Goal: Obtain resource: Download file/media

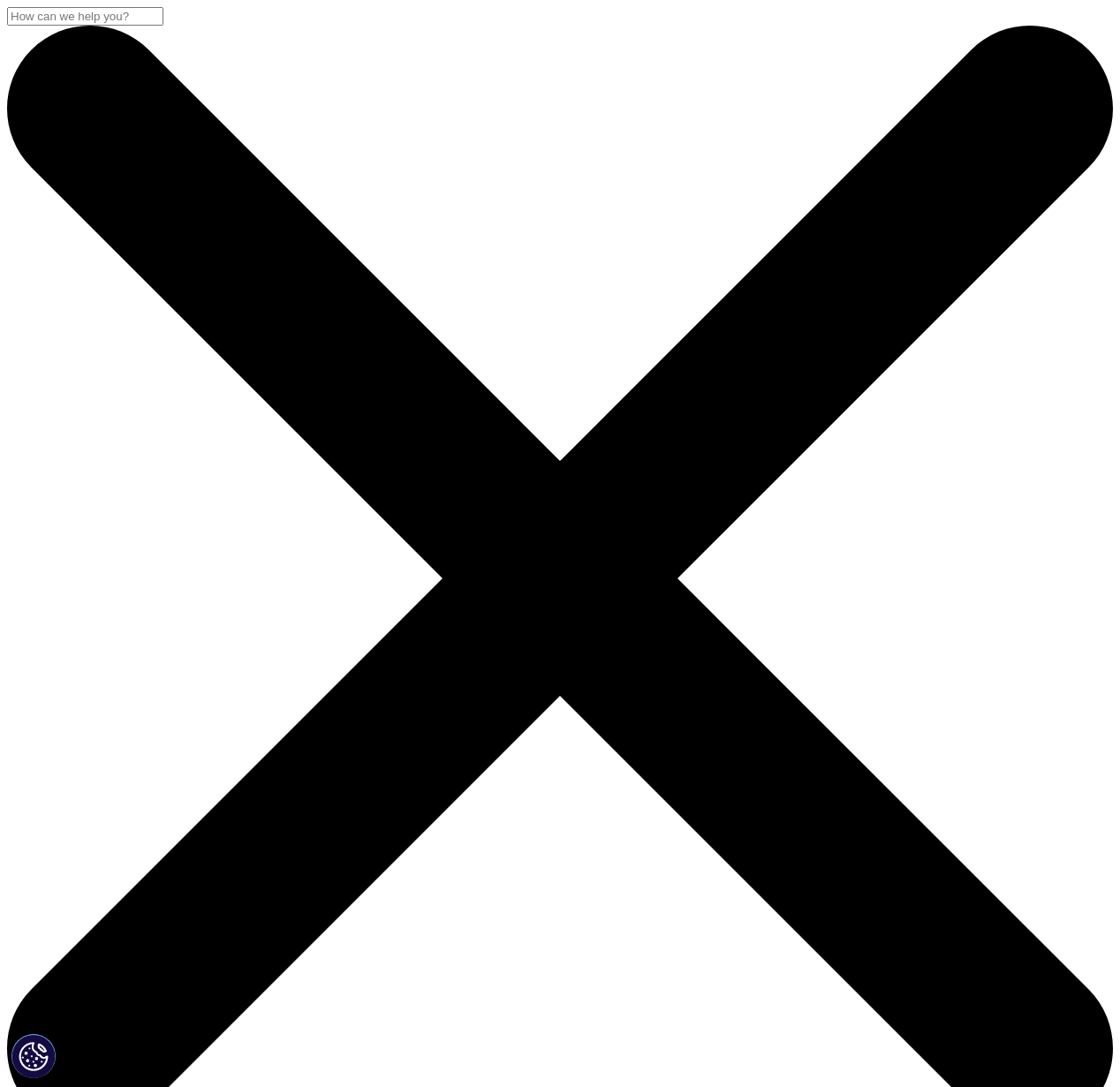
scroll to position [227, 1043]
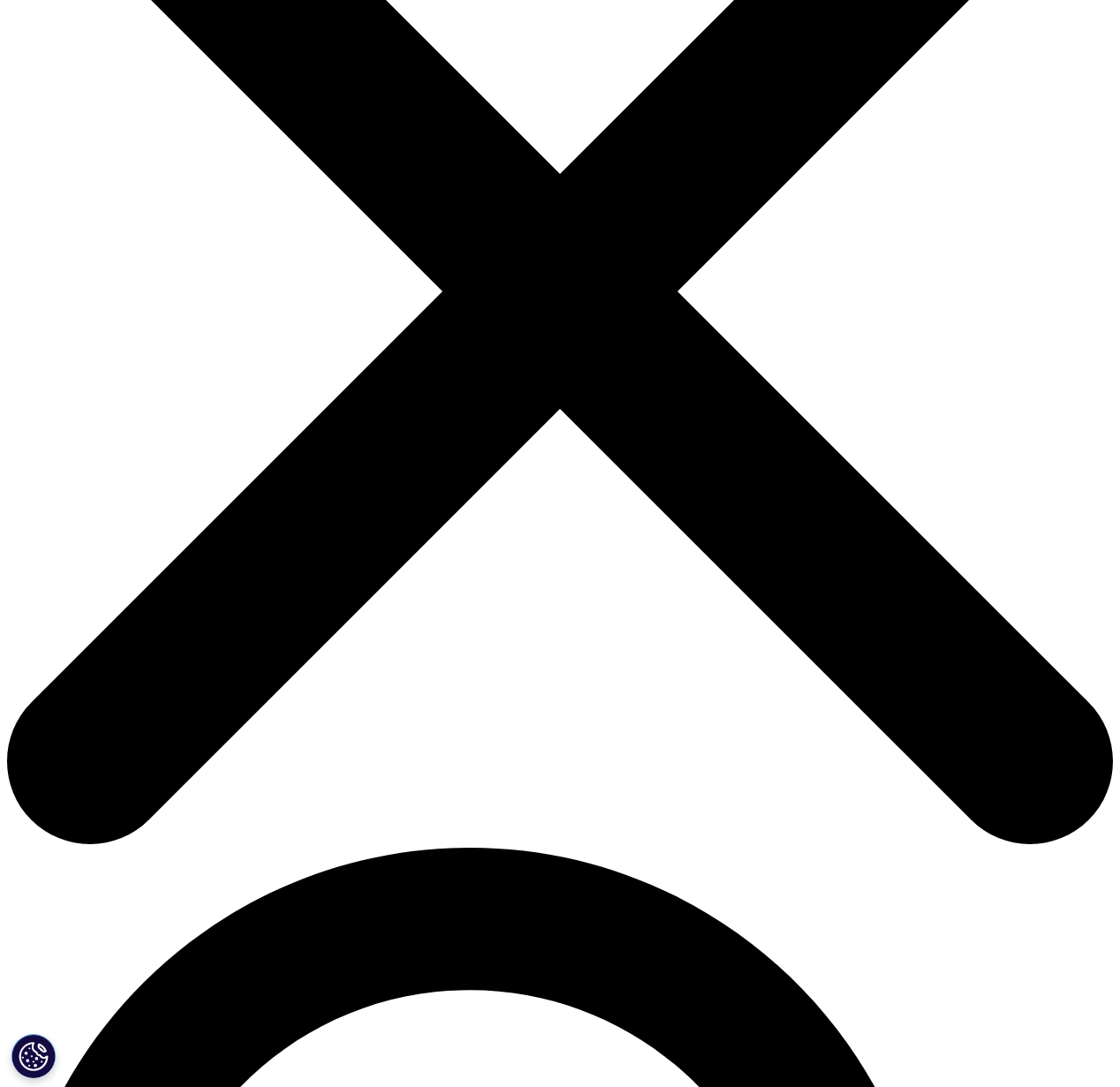
scroll to position [288, 0]
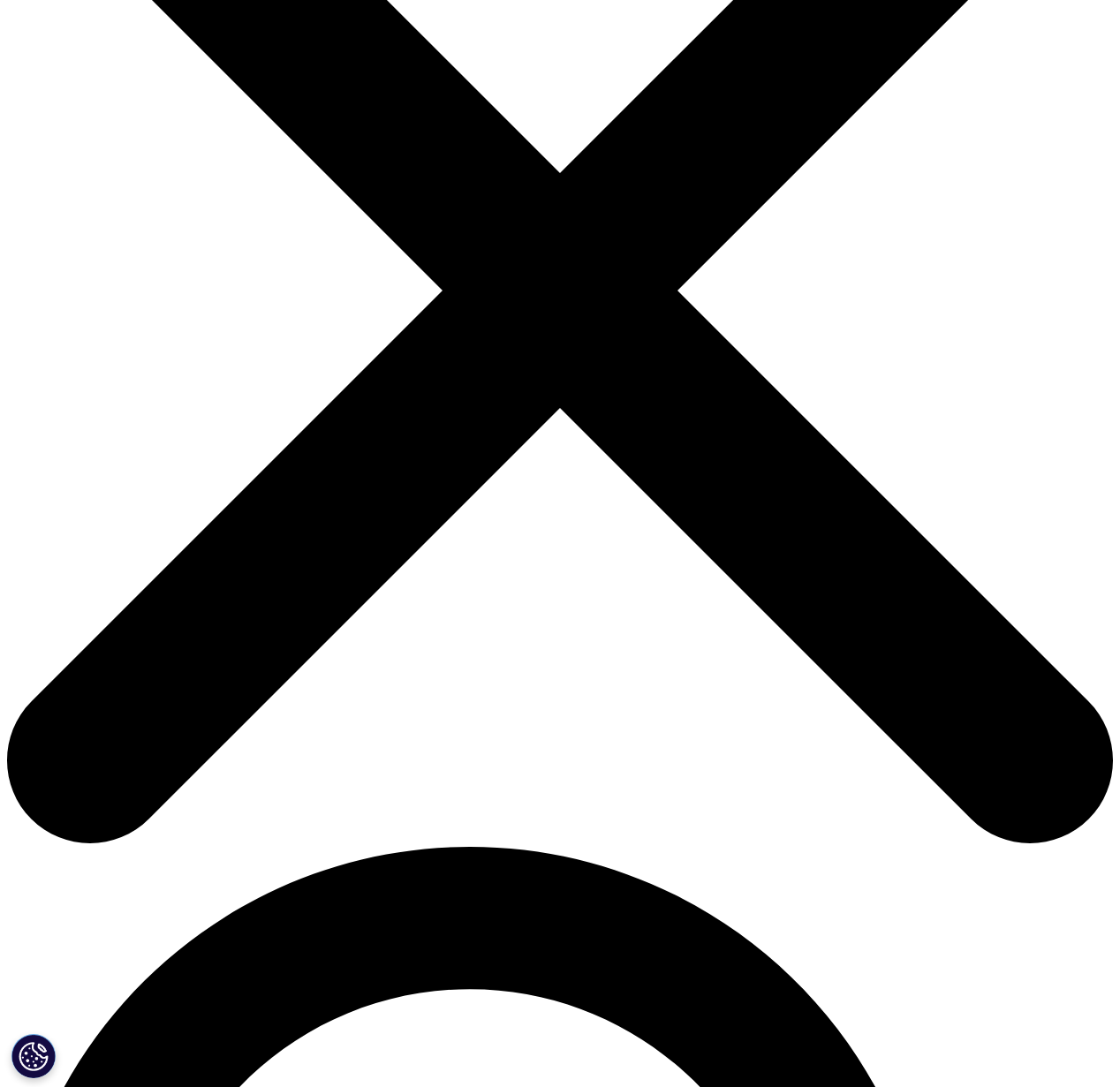
type input "[PERSON_NAME]"
type input "[PERSON_NAME][EMAIL_ADDRESS][DOMAIN_NAME]"
type input "Lead Consultant"
type input "aequanimitas"
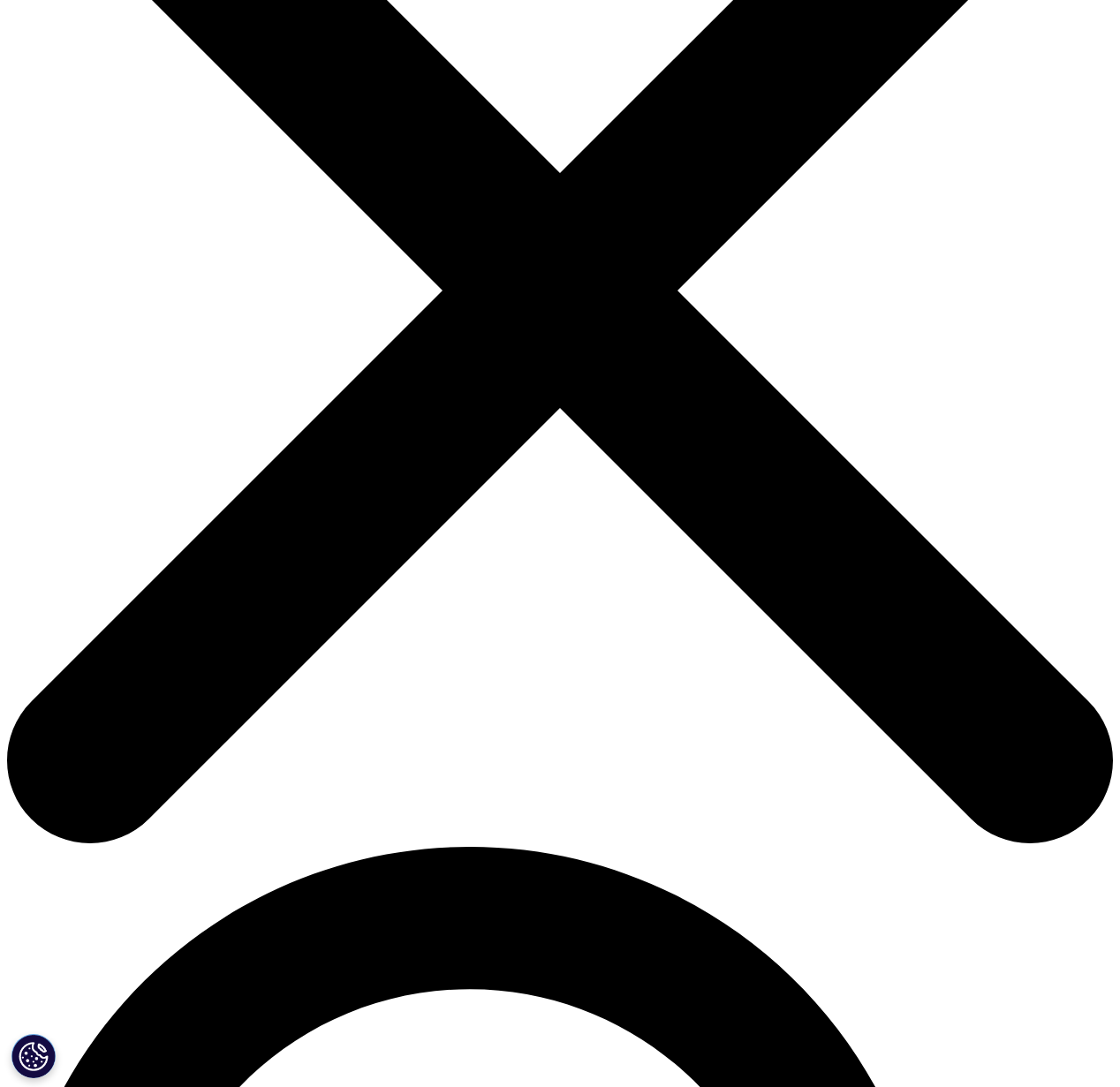
drag, startPoint x: 347, startPoint y: 864, endPoint x: 302, endPoint y: 871, distance: 45.5
select select "[GEOGRAPHIC_DATA]"
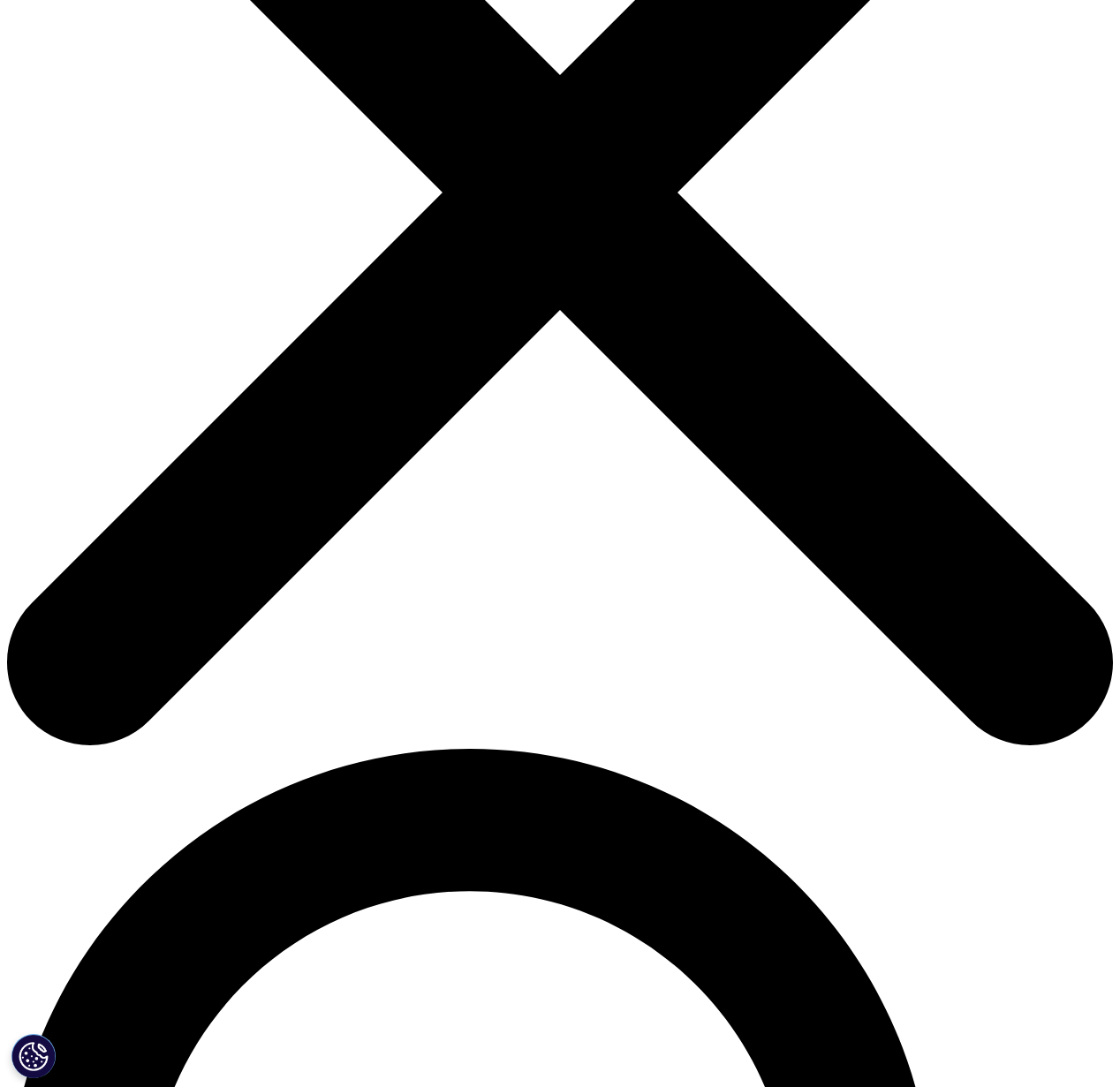
scroll to position [392, 0]
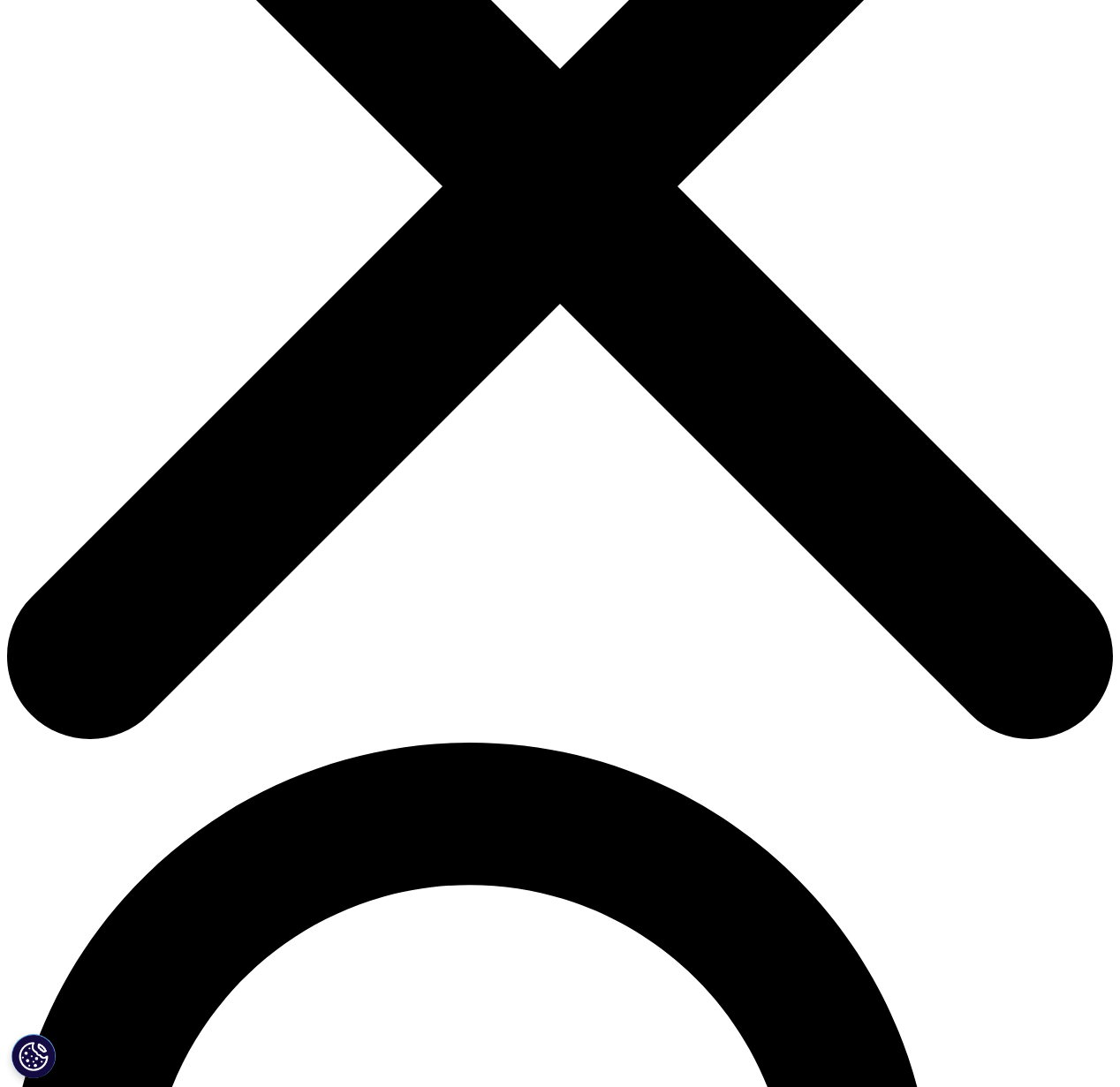
drag, startPoint x: 74, startPoint y: 766, endPoint x: 91, endPoint y: 848, distance: 83.7
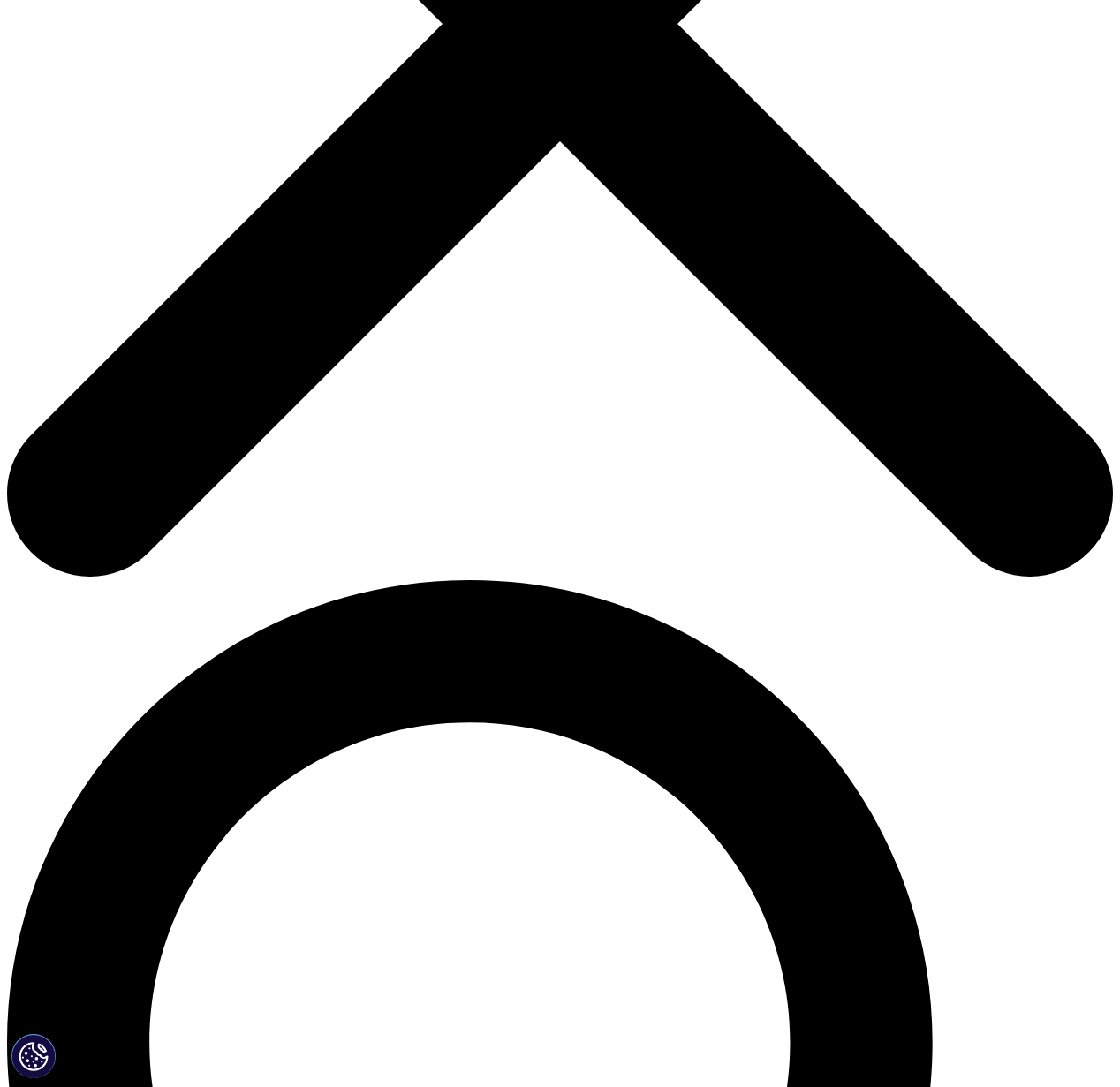
scroll to position [553, 0]
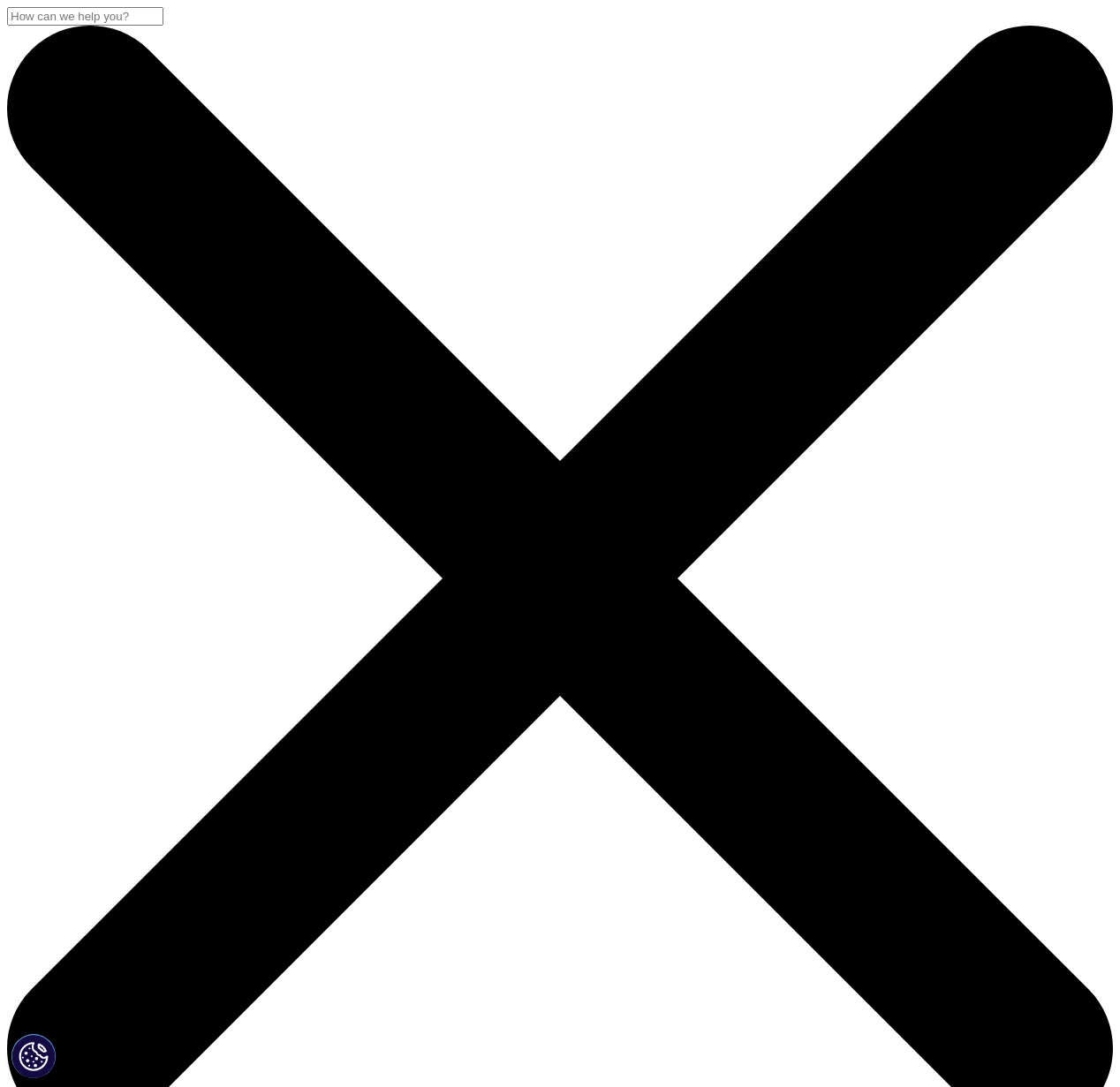
scroll to position [0, 0]
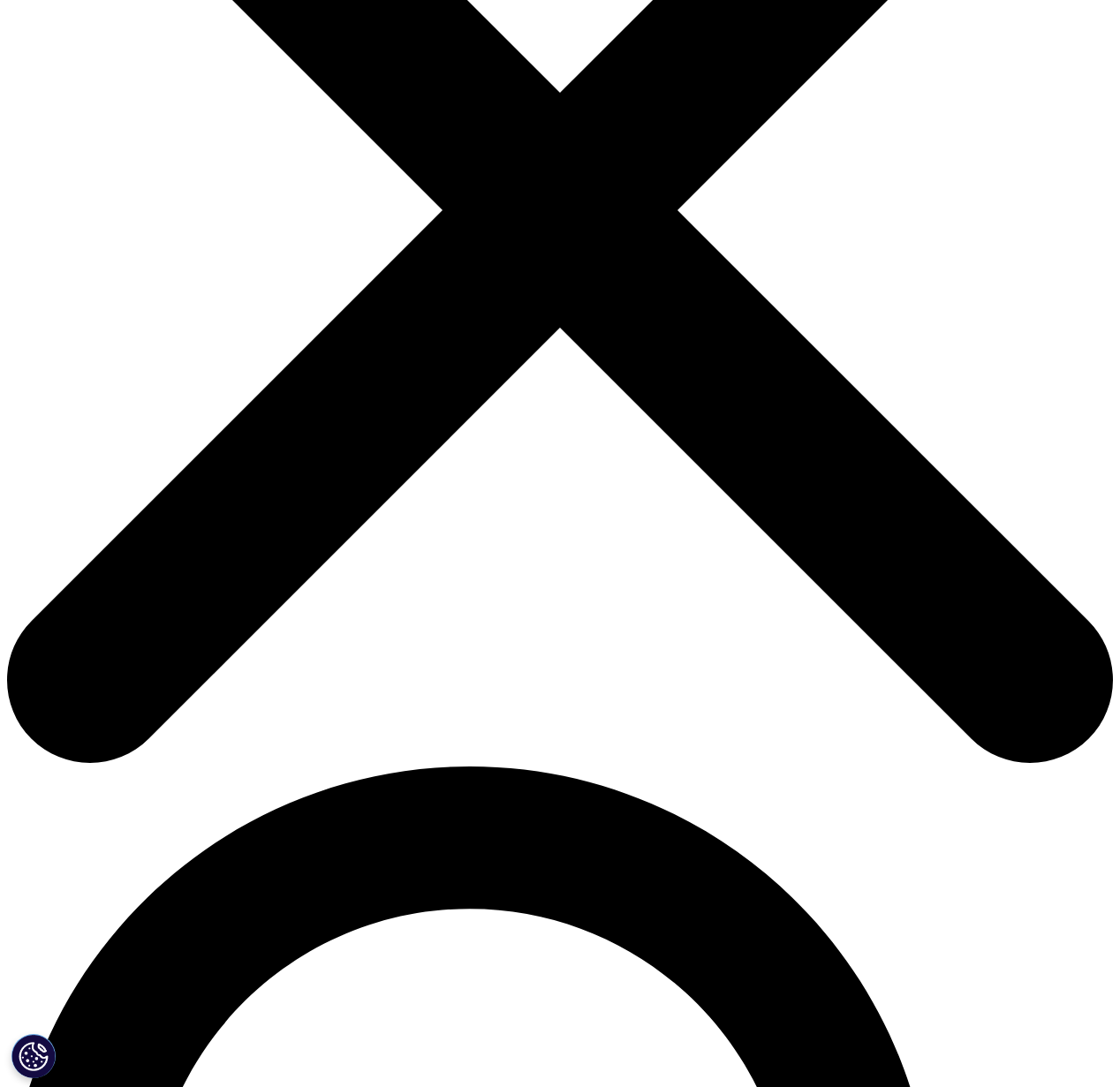
scroll to position [425, 0]
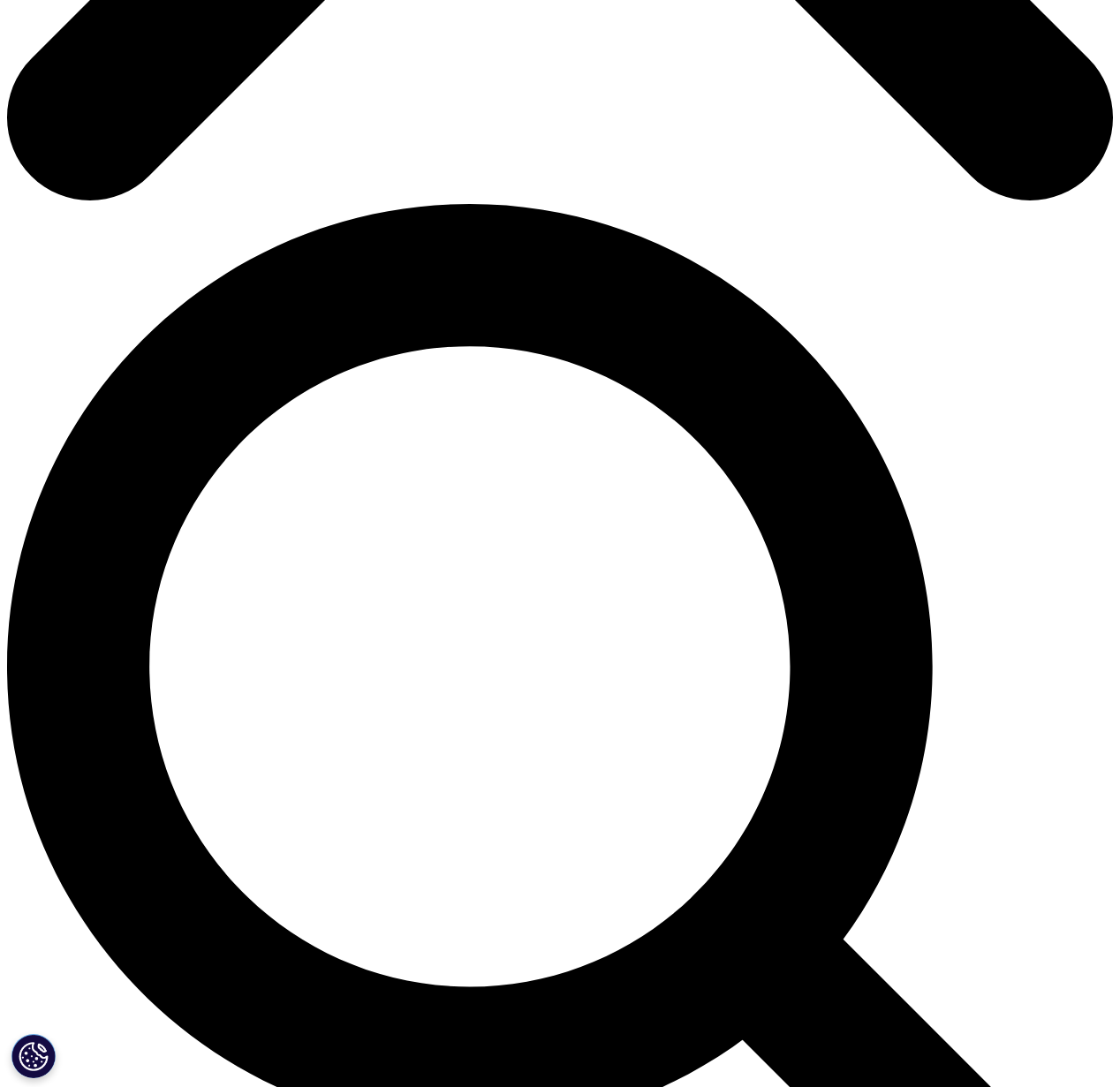
scroll to position [933, 0]
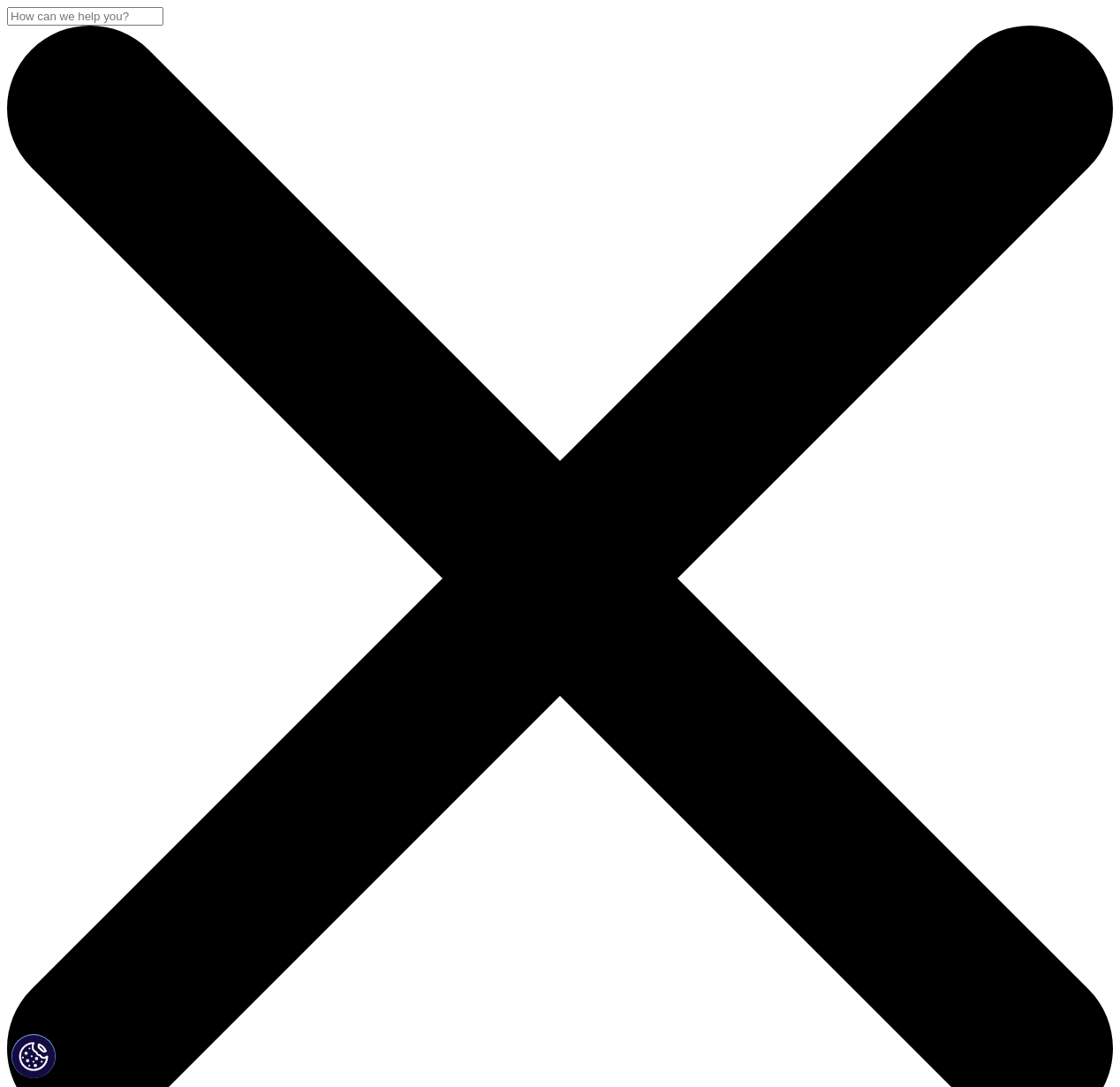
scroll to position [0, 0]
